Goal: Task Accomplishment & Management: Complete application form

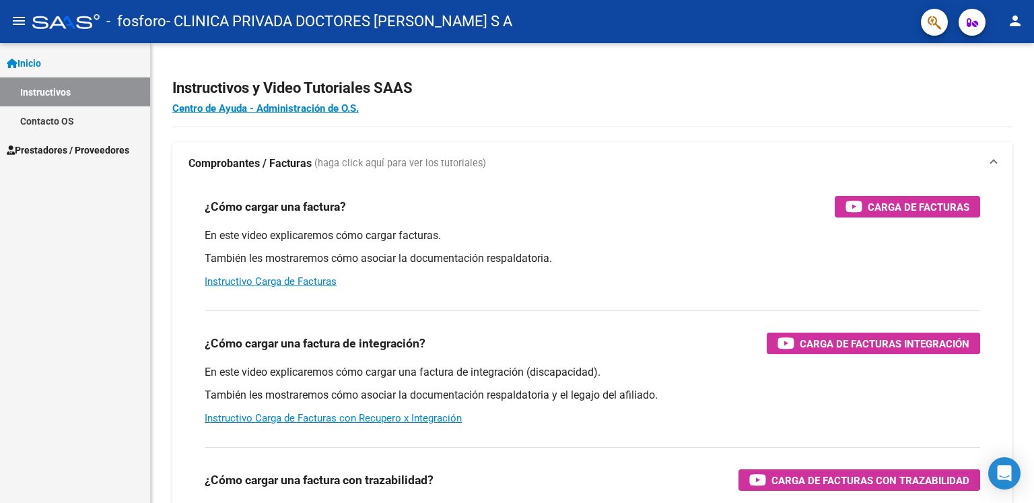
click at [50, 136] on link "Prestadores / Proveedores" at bounding box center [75, 149] width 150 height 29
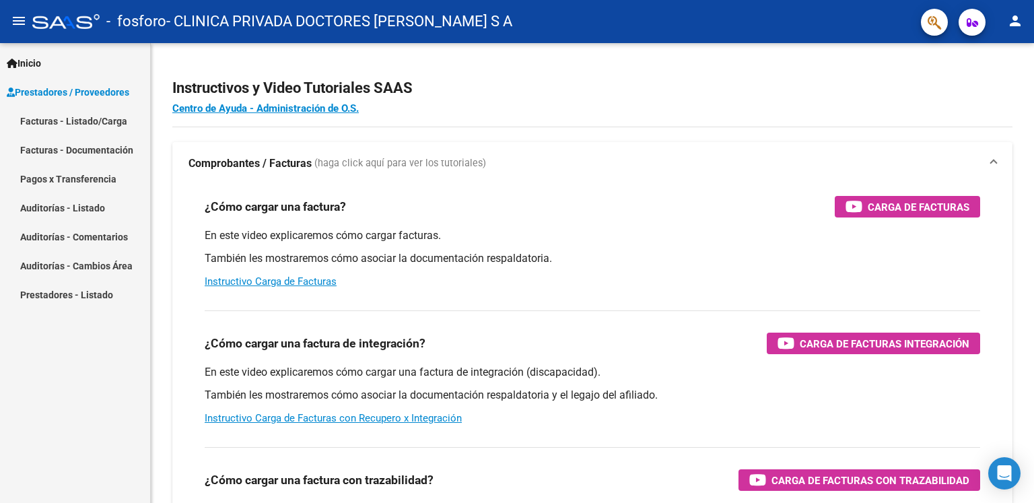
click at [82, 120] on link "Facturas - Listado/Carga" at bounding box center [75, 120] width 150 height 29
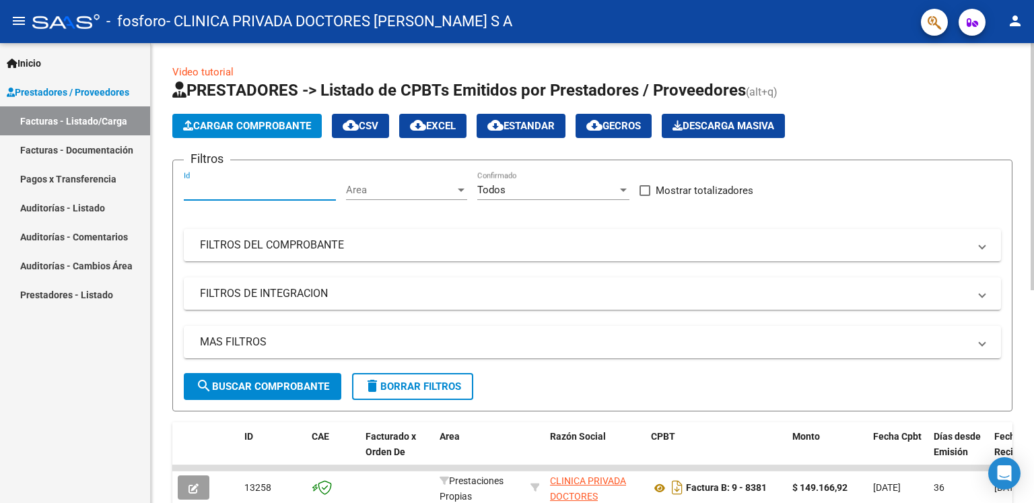
click at [254, 118] on button "Cargar Comprobante" at bounding box center [246, 126] width 149 height 24
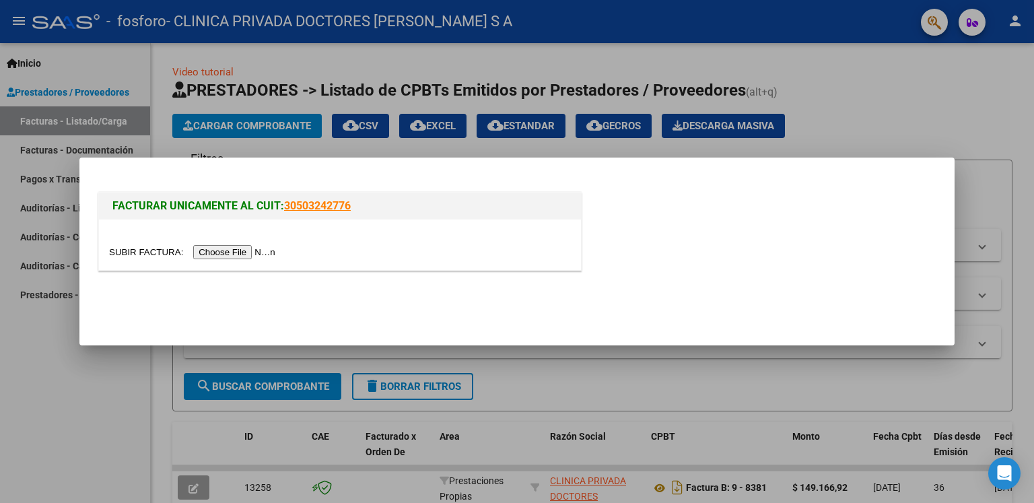
click at [252, 254] on input "file" at bounding box center [194, 252] width 170 height 14
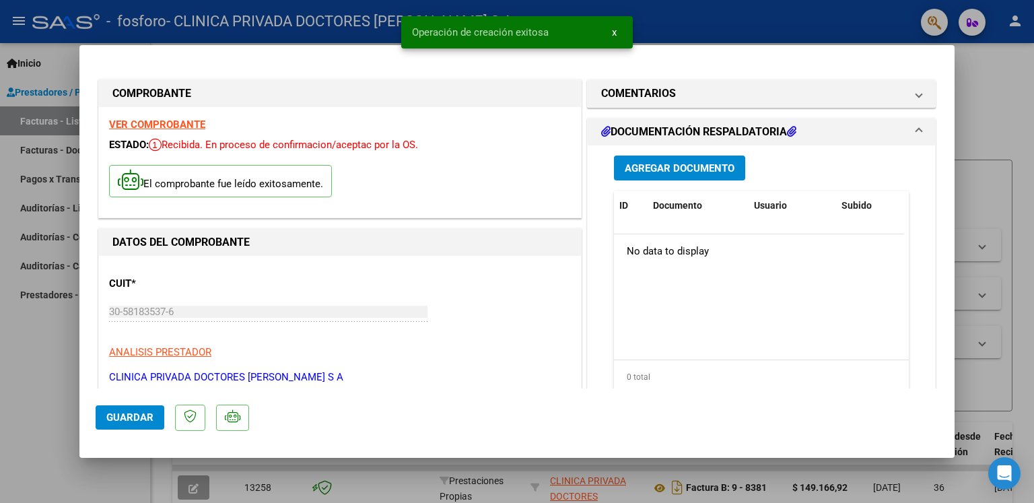
click at [681, 162] on span "Agregar Documento" at bounding box center [680, 168] width 110 height 12
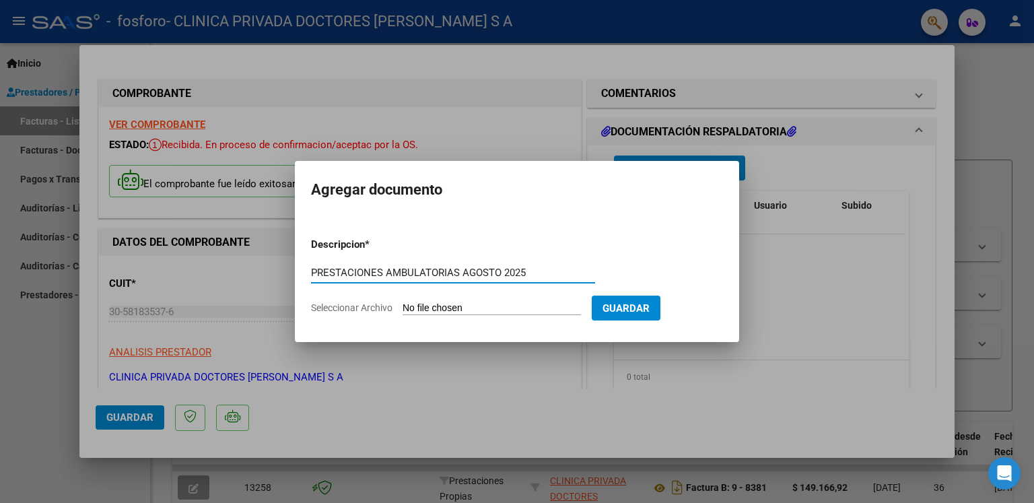
type input "PRESTACIONES AMBULATORIAS AGOSTO 2025"
click at [532, 308] on input "Seleccionar Archivo" at bounding box center [492, 308] width 178 height 13
type input "C:\fakepath\1006 AGOSTO 2025.pdf"
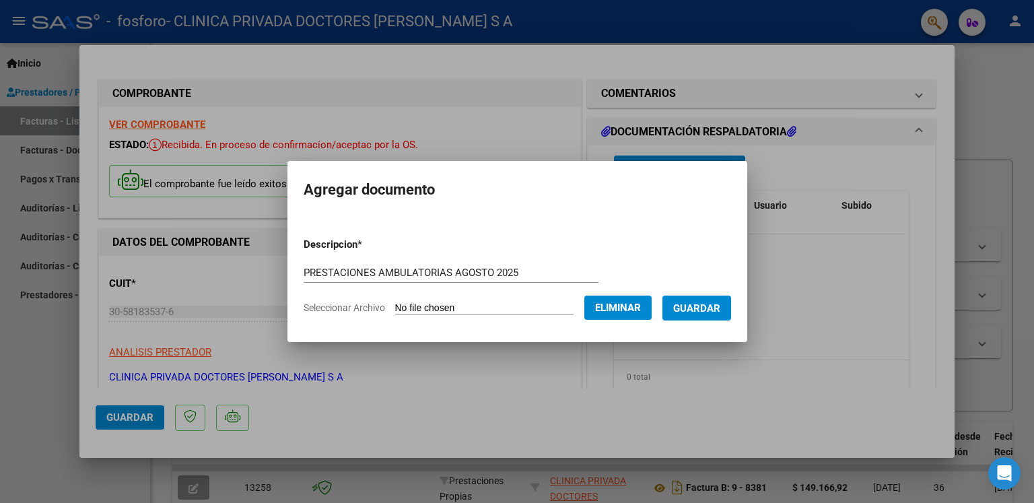
click at [686, 312] on button "Guardar" at bounding box center [696, 308] width 69 height 25
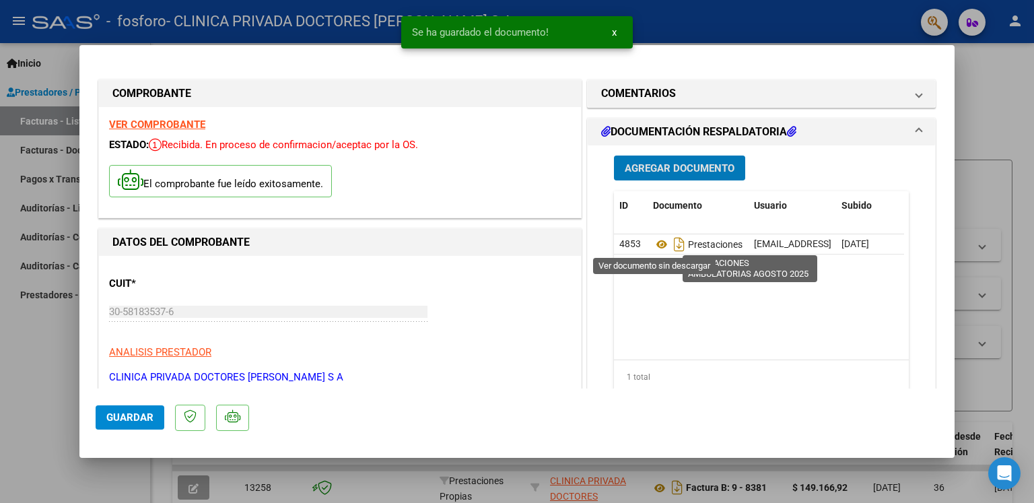
click at [652, 166] on span "Agregar Documento" at bounding box center [680, 168] width 110 height 12
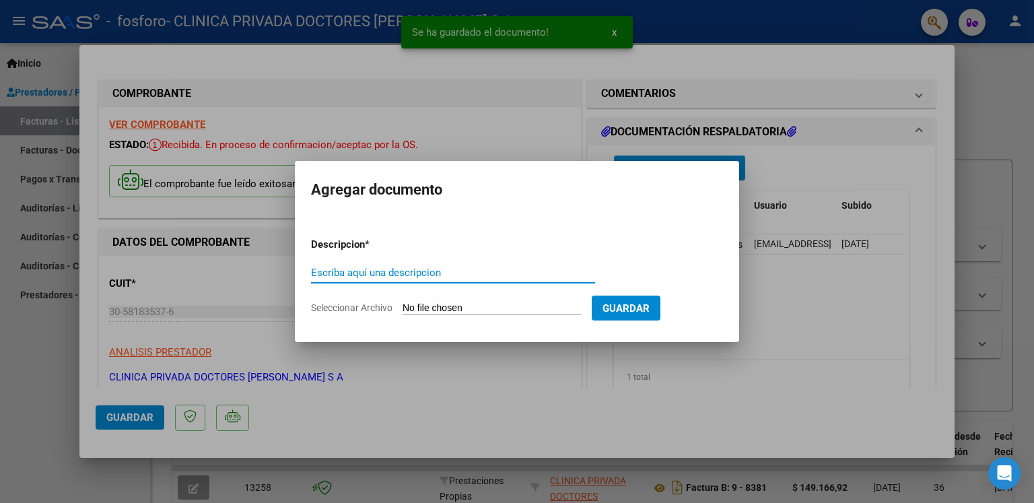
click at [393, 271] on input "Escriba aquí una descripcion" at bounding box center [453, 273] width 284 height 12
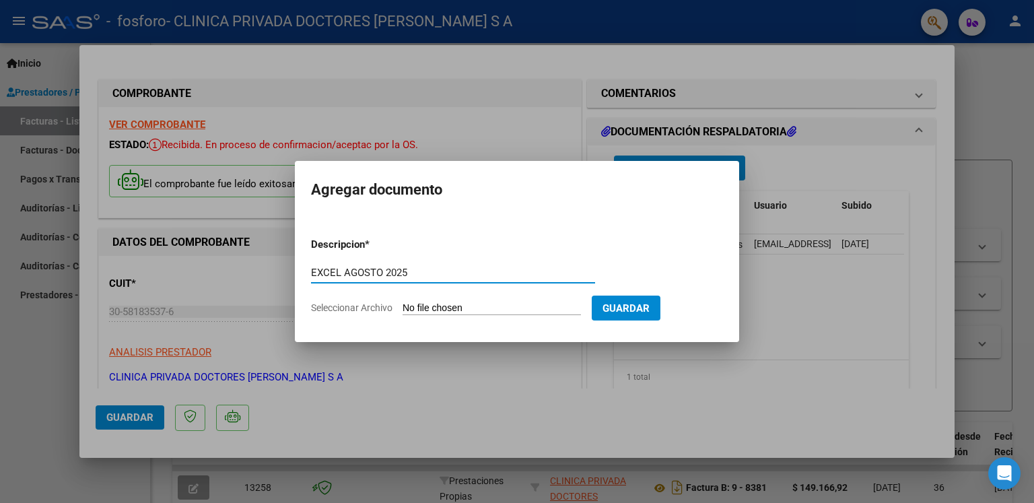
type input "EXCEL AGOSTO 2025"
click at [467, 308] on input "Seleccionar Archivo" at bounding box center [492, 308] width 178 height 13
type input "C:\fakepath\planilla excel agosto 25.xls"
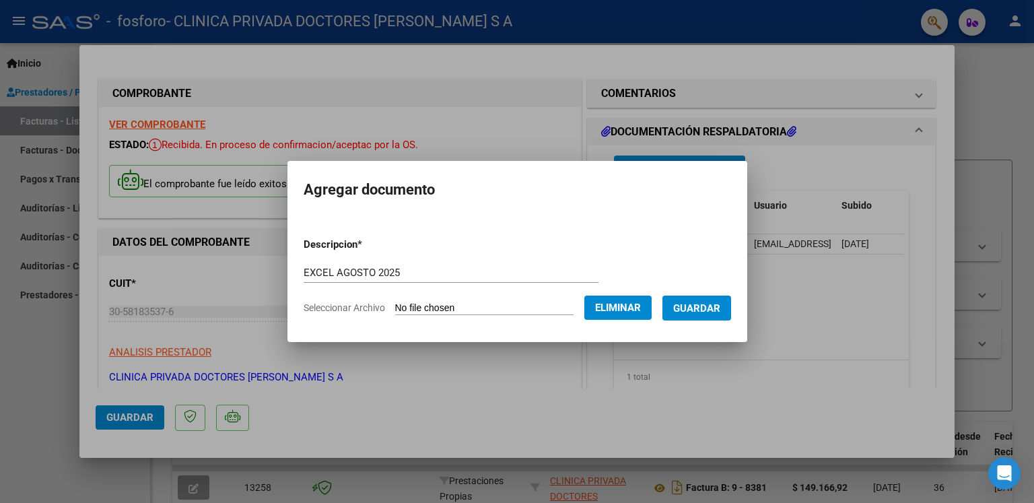
click at [705, 309] on span "Guardar" at bounding box center [696, 308] width 47 height 12
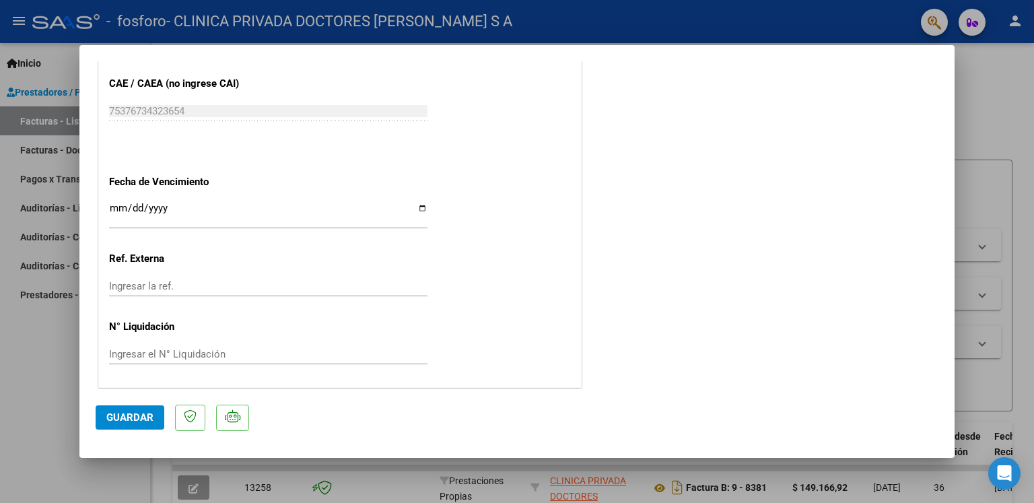
scroll to position [748, 0]
click at [421, 206] on input "Ingresar la fecha" at bounding box center [268, 212] width 318 height 22
type input "[DATE]"
click at [138, 375] on span "Guardar" at bounding box center [129, 417] width 47 height 12
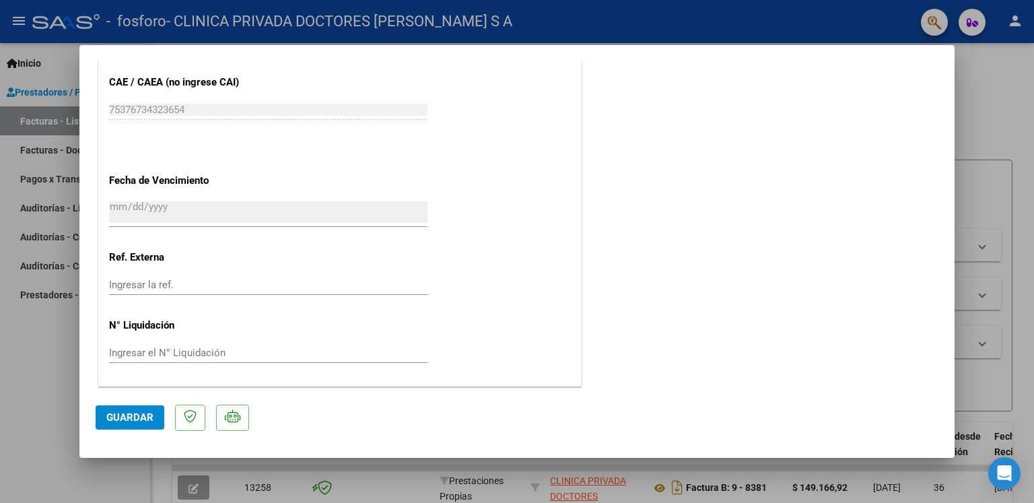
click at [114, 375] on span "Guardar" at bounding box center [129, 417] width 47 height 12
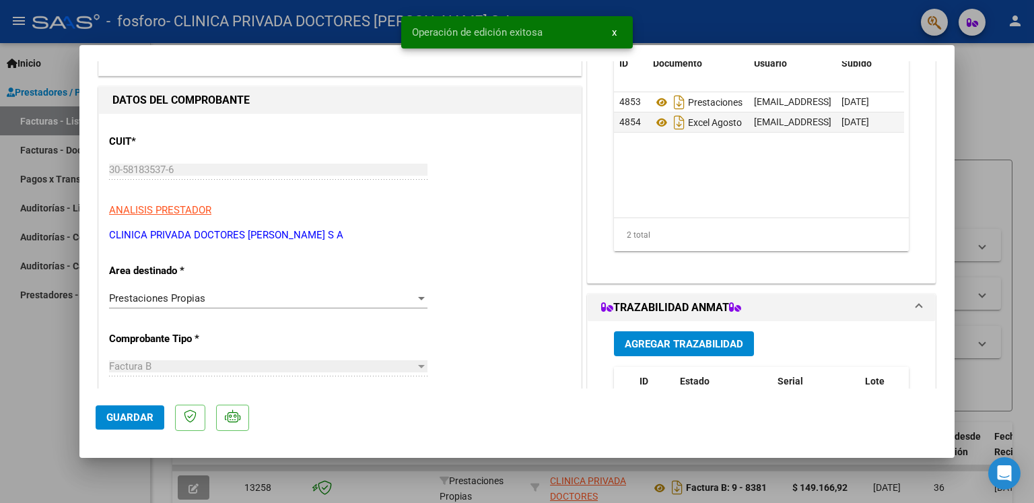
scroll to position [0, 0]
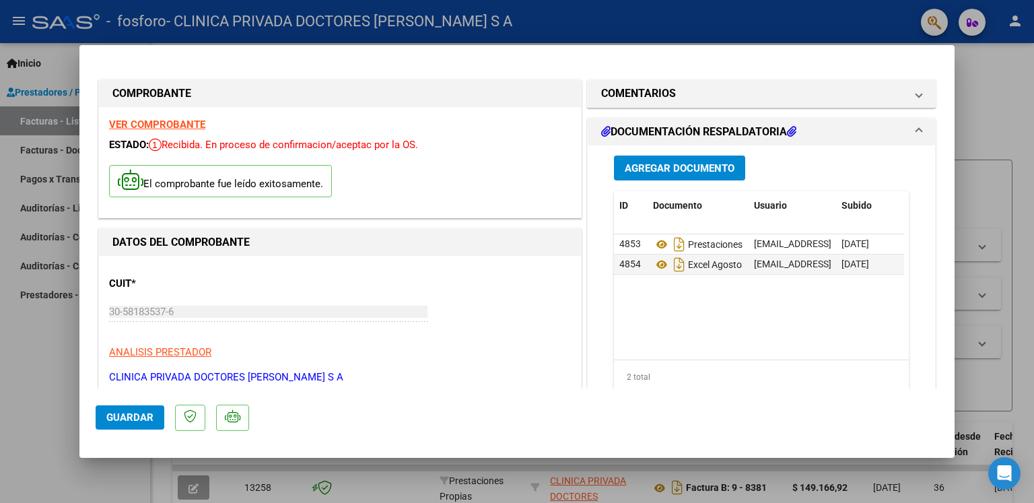
click at [736, 375] on mat-dialog-container "COMPROBANTE VER COMPROBANTE ESTADO: Recibida. En proceso de confirmacion/acepta…" at bounding box center [516, 251] width 875 height 412
drag, startPoint x: 1002, startPoint y: 394, endPoint x: 689, endPoint y: 345, distance: 317.4
click at [736, 375] on div at bounding box center [517, 251] width 1034 height 503
click at [736, 370] on div "2 total" at bounding box center [761, 377] width 295 height 34
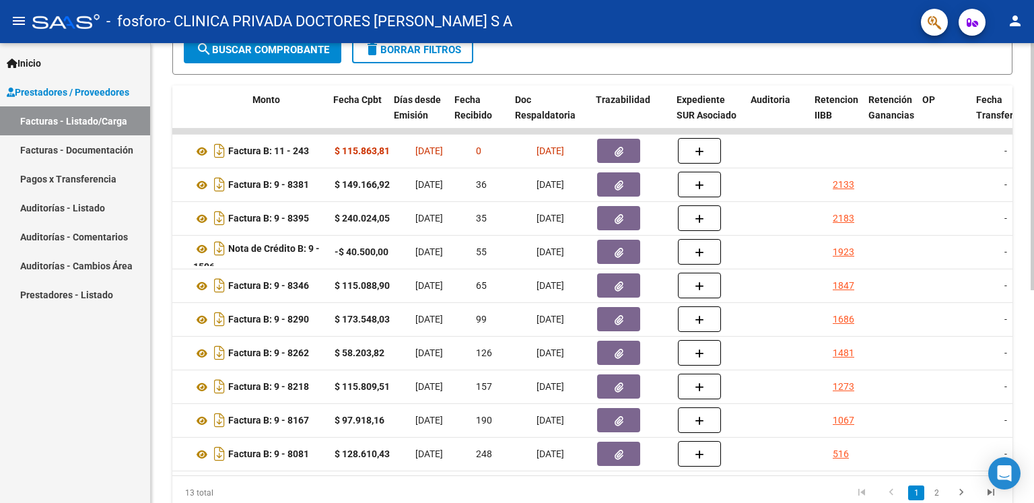
scroll to position [0, 539]
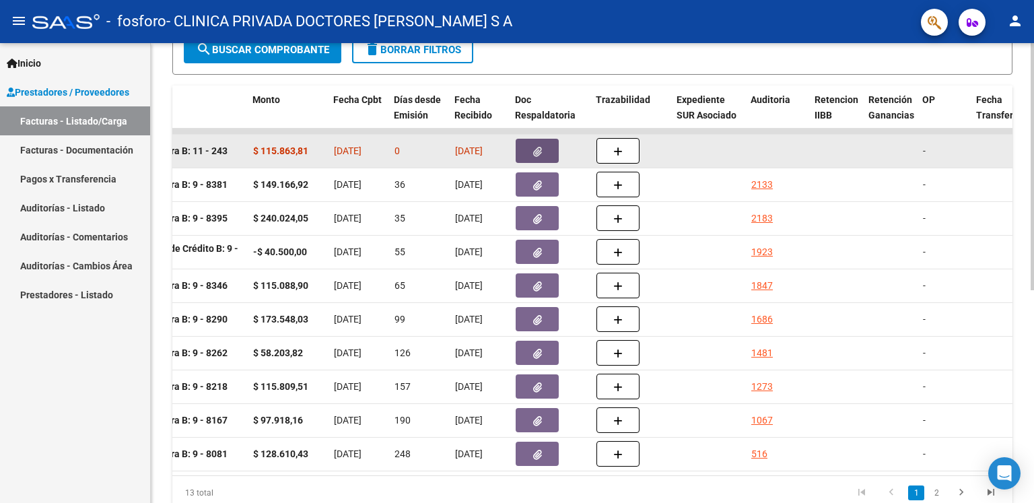
click at [538, 149] on icon "button" at bounding box center [537, 152] width 9 height 10
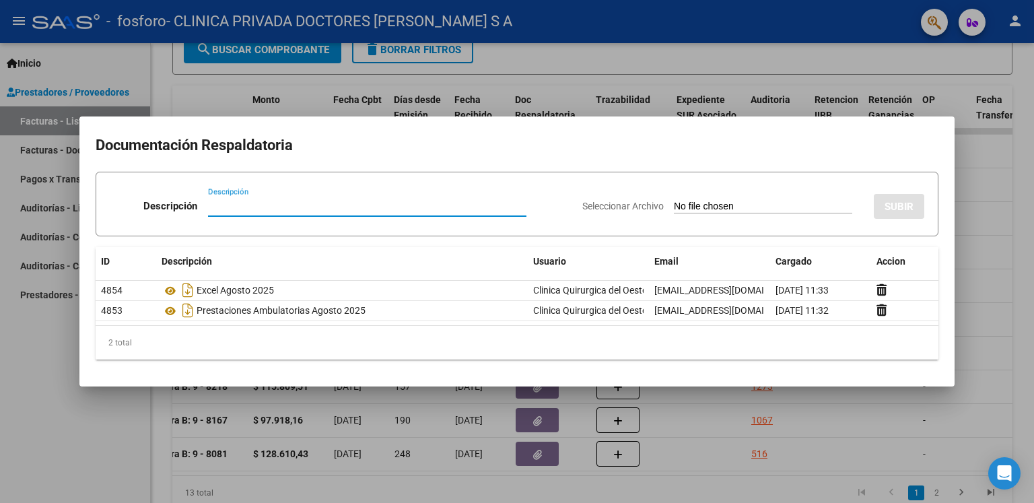
click at [736, 268] on div at bounding box center [517, 251] width 1034 height 503
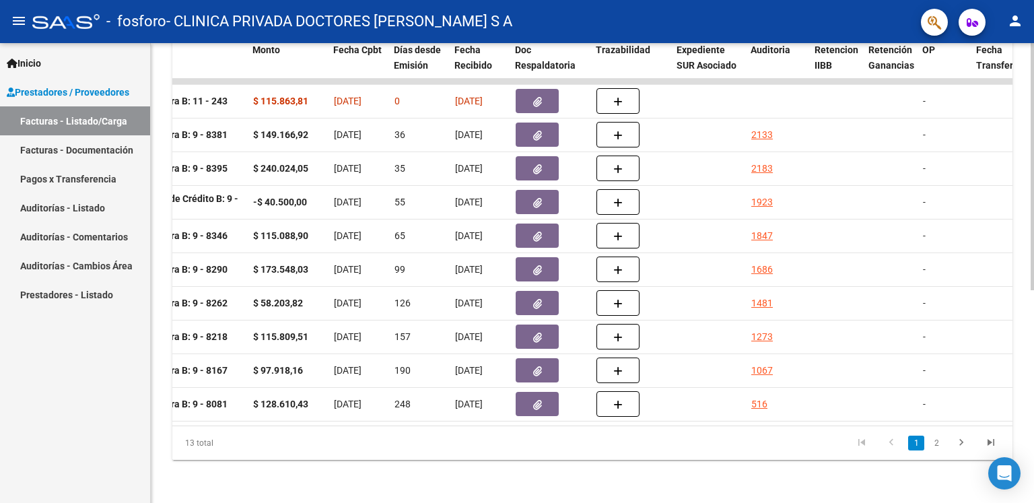
scroll to position [0, 0]
